Goal: Navigation & Orientation: Find specific page/section

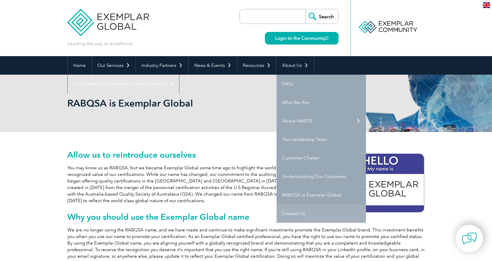
click at [292, 211] on link "Contact Us" at bounding box center [321, 213] width 89 height 18
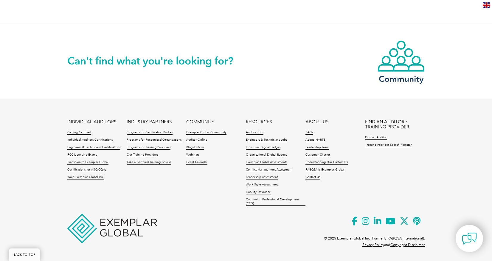
scroll to position [511, 0]
click at [309, 132] on link "FAQs" at bounding box center [309, 133] width 7 height 4
click at [316, 169] on link "RABQSA is Exemplar Global" at bounding box center [325, 170] width 39 height 4
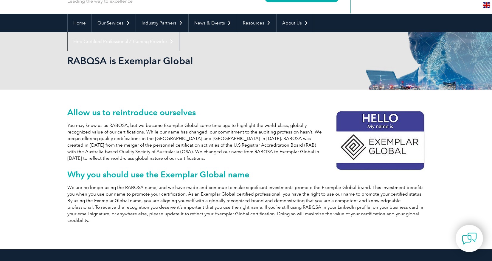
scroll to position [41, 0]
